Goal: Find specific page/section: Find specific page/section

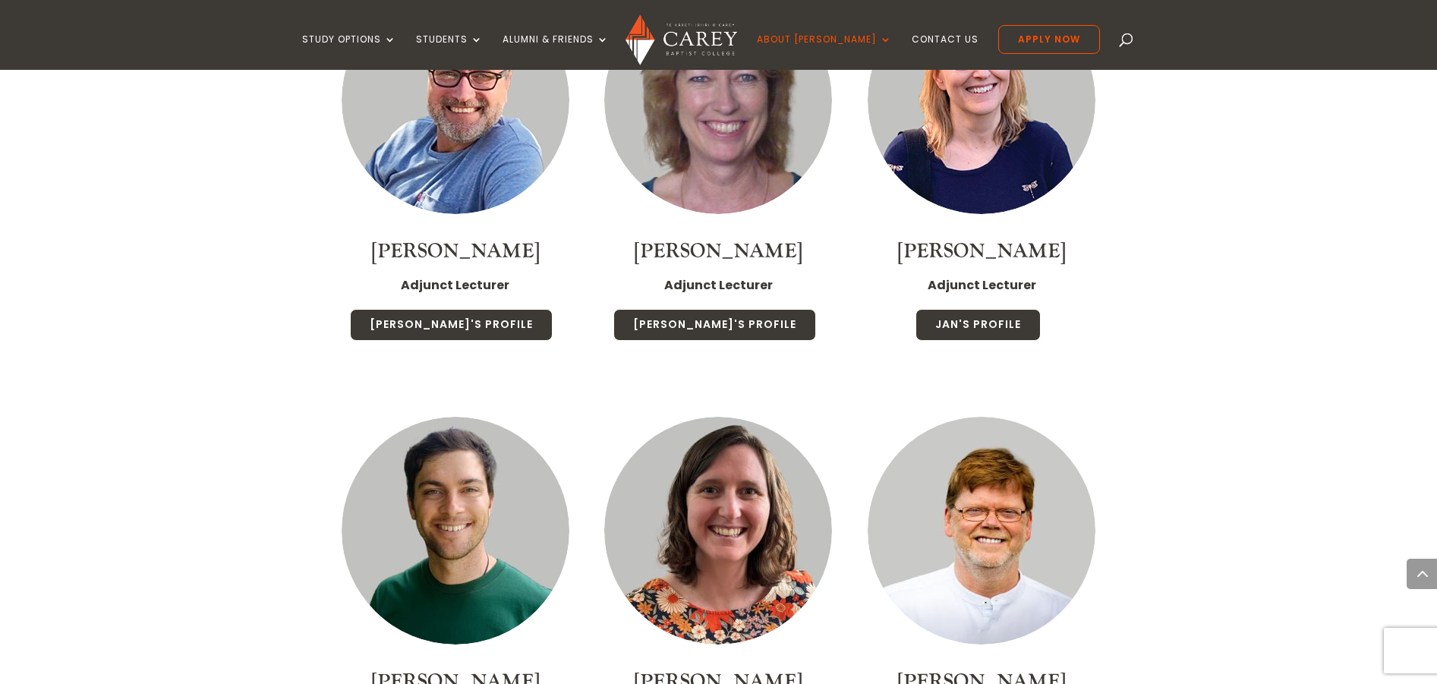
scroll to position [4708, 0]
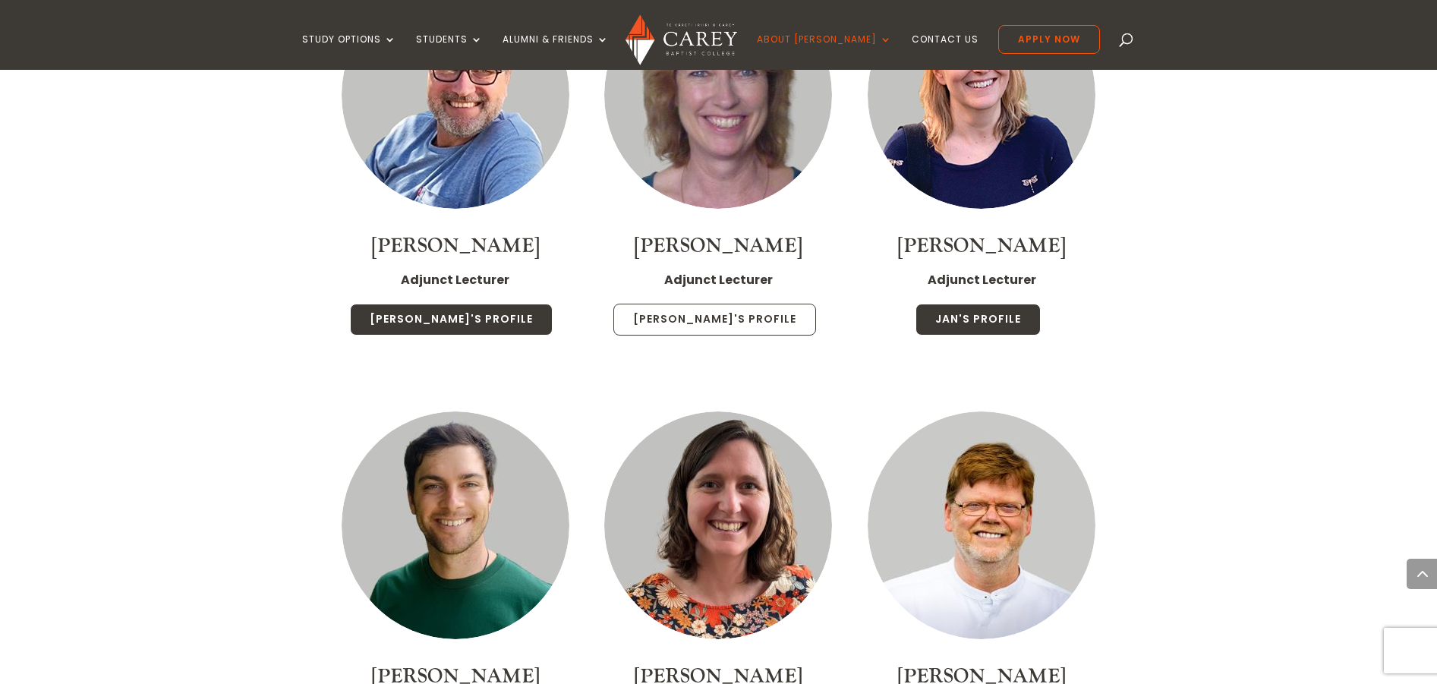
click at [729, 304] on link "[PERSON_NAME]'s Profile" at bounding box center [714, 320] width 203 height 32
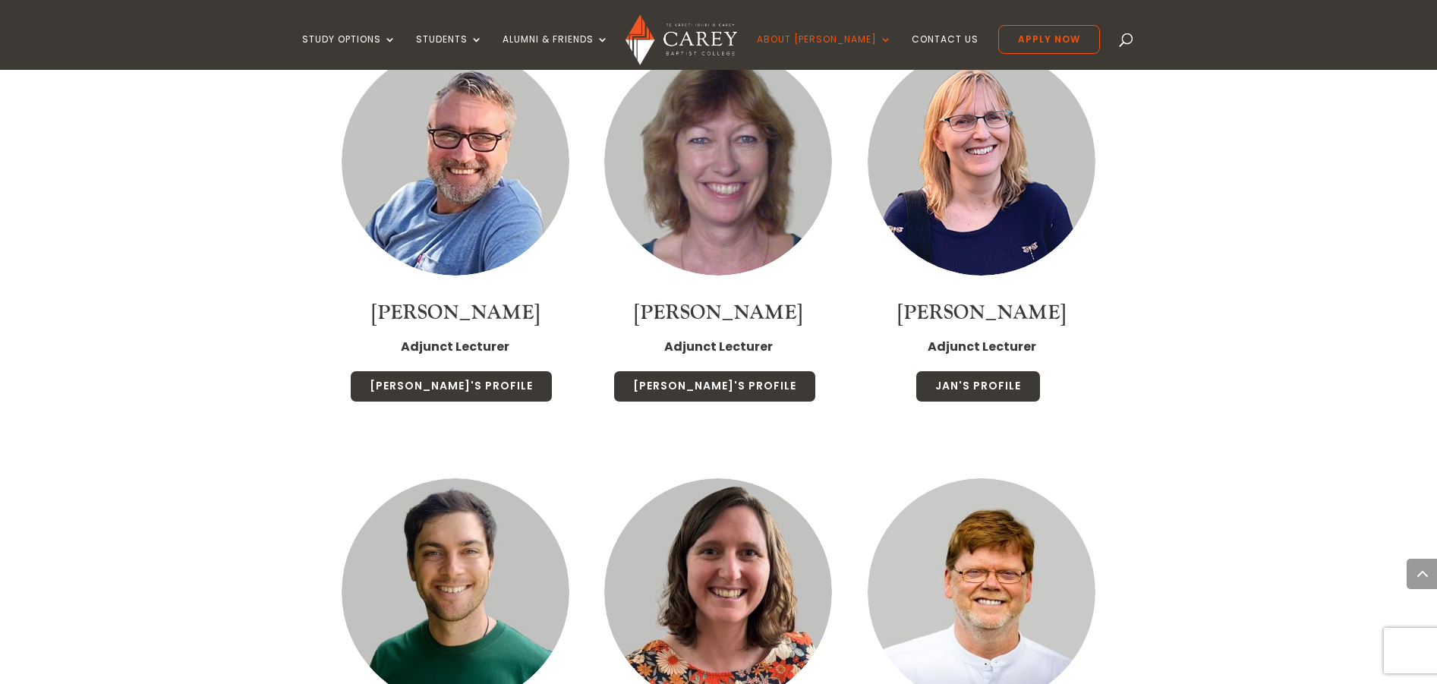
scroll to position [4556, 0]
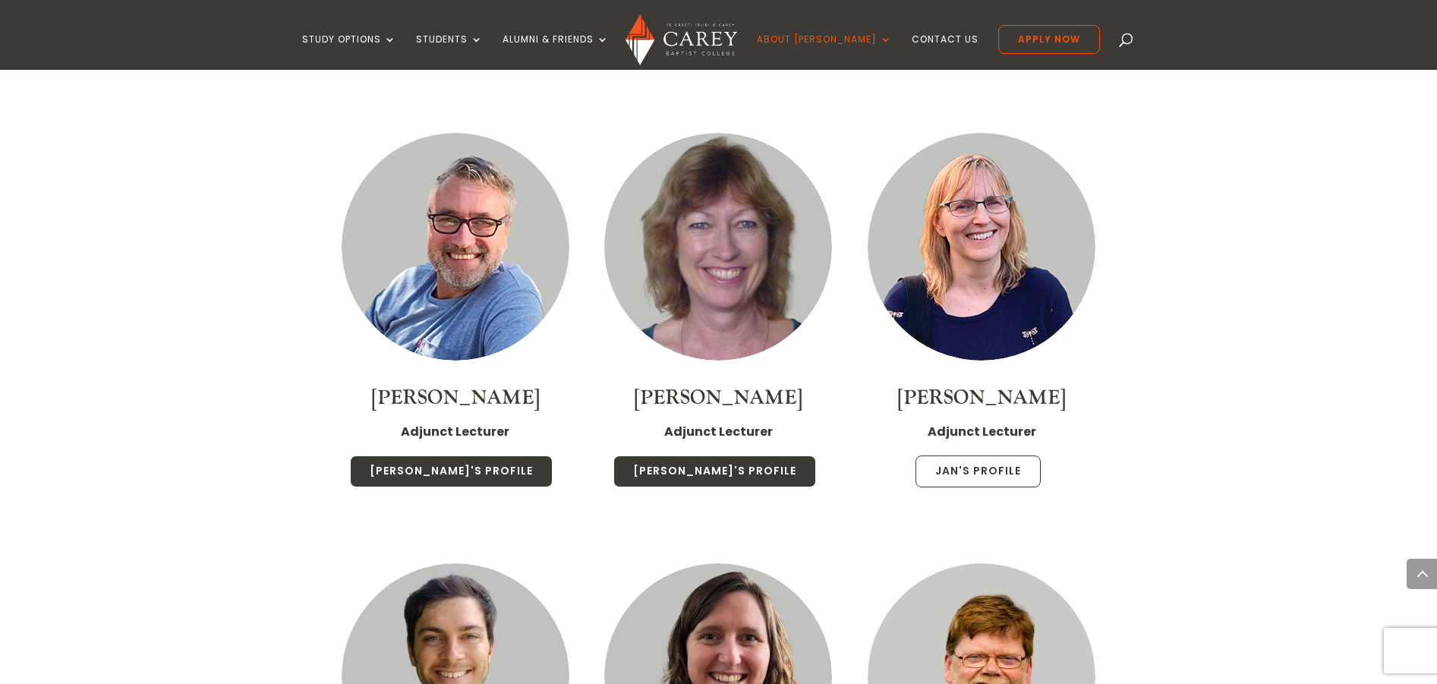
click at [985, 456] on link "Jan's Profile" at bounding box center [978, 472] width 125 height 32
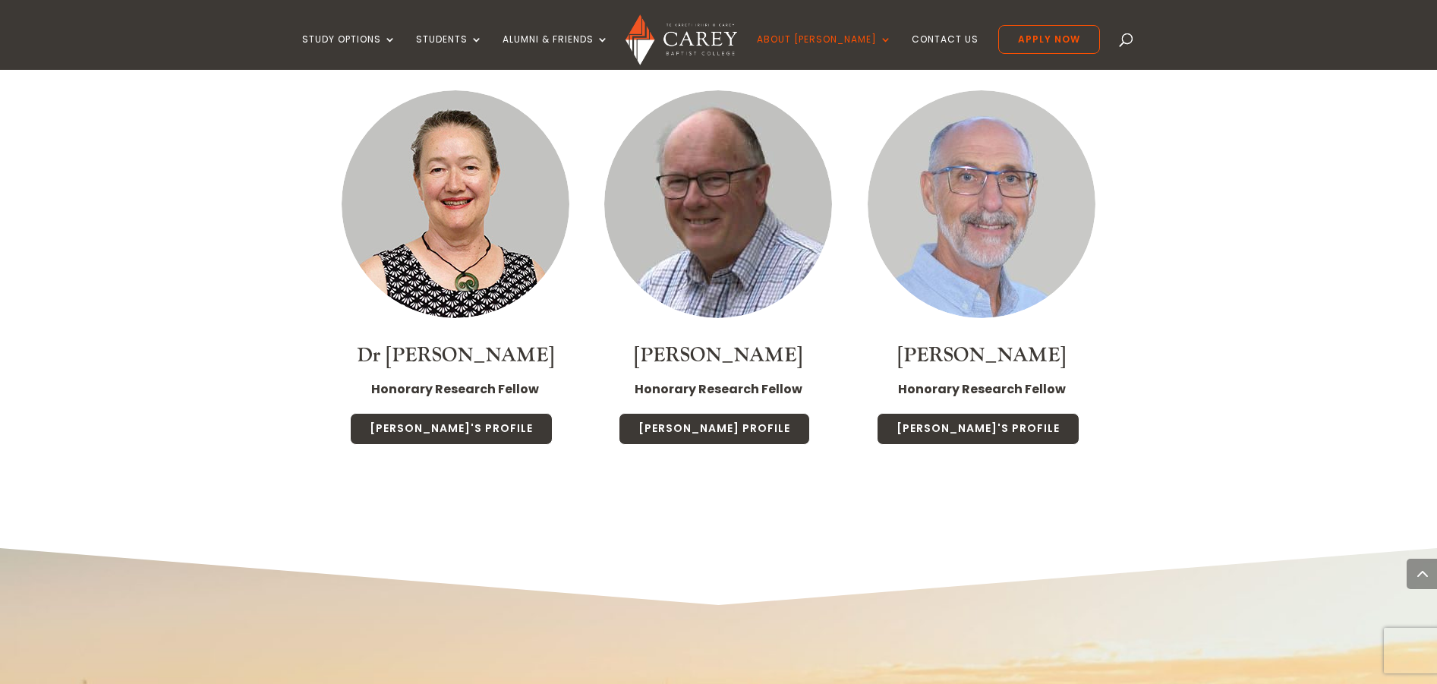
scroll to position [9187, 0]
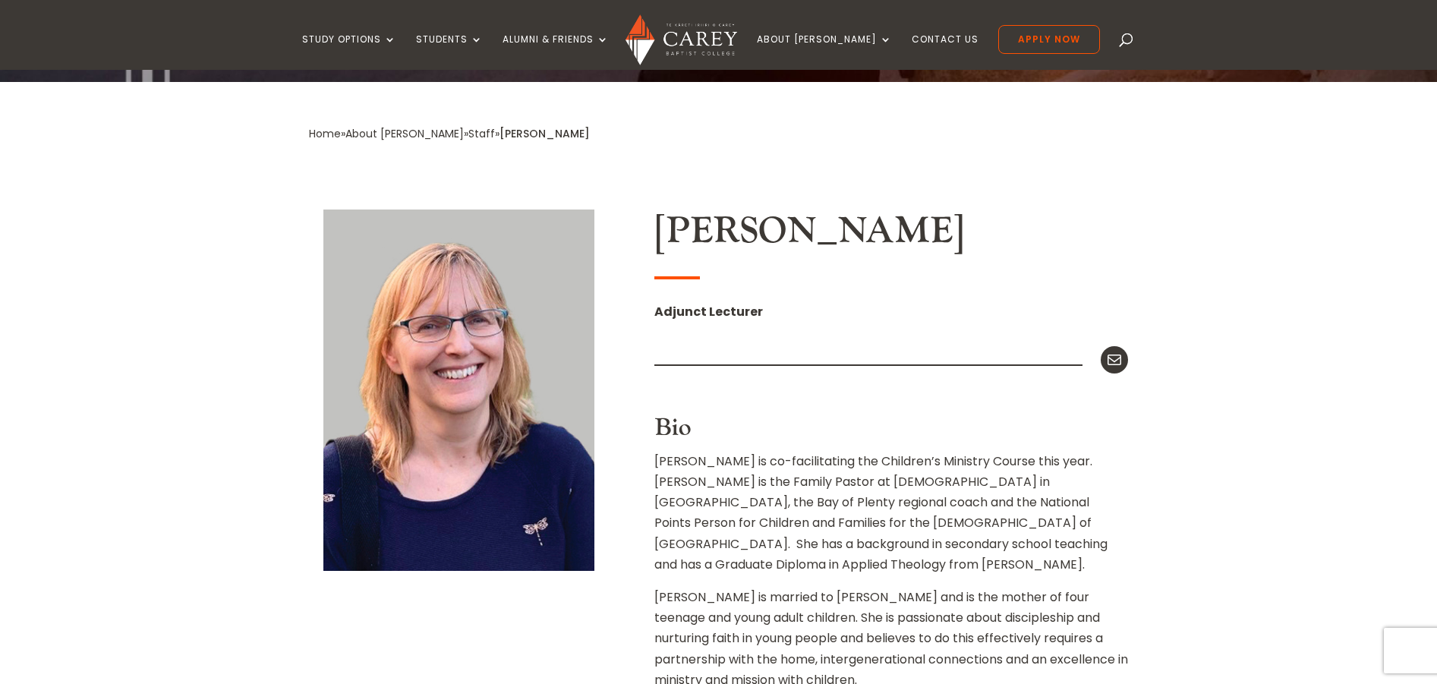
scroll to position [152, 0]
